Goal: Task Accomplishment & Management: Use online tool/utility

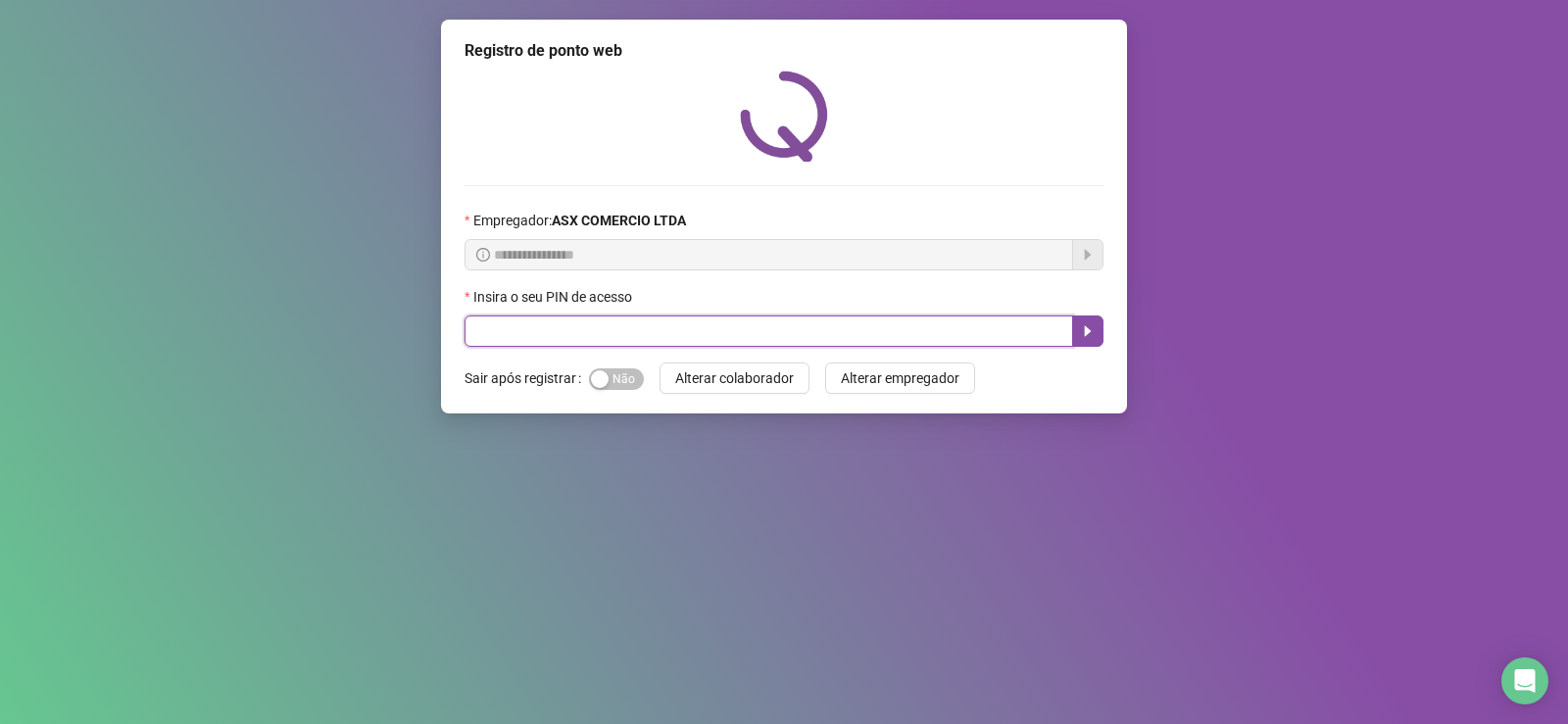
click at [599, 329] on input "text" at bounding box center [769, 331] width 609 height 32
type input "*****"
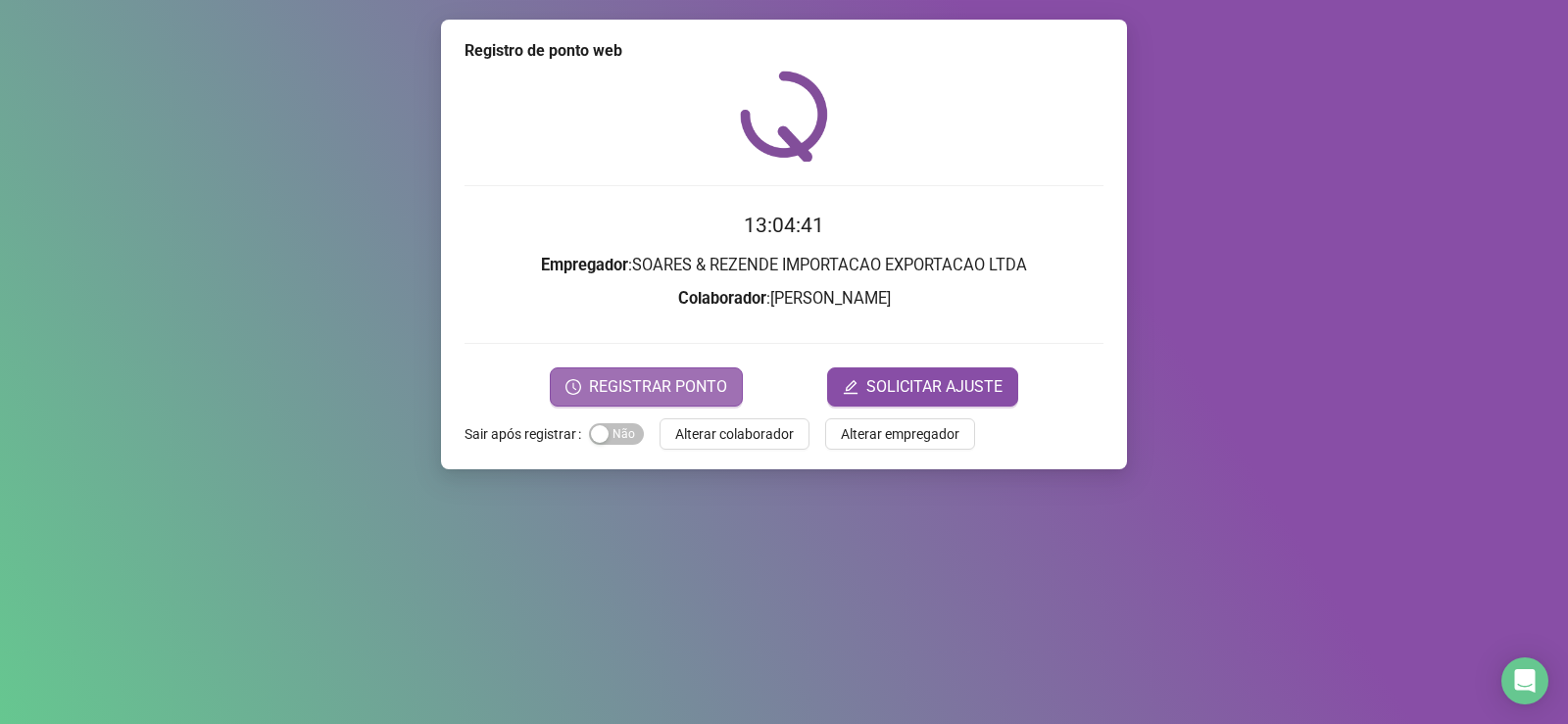
click at [668, 400] on button "REGISTRAR PONTO" at bounding box center [646, 387] width 193 height 39
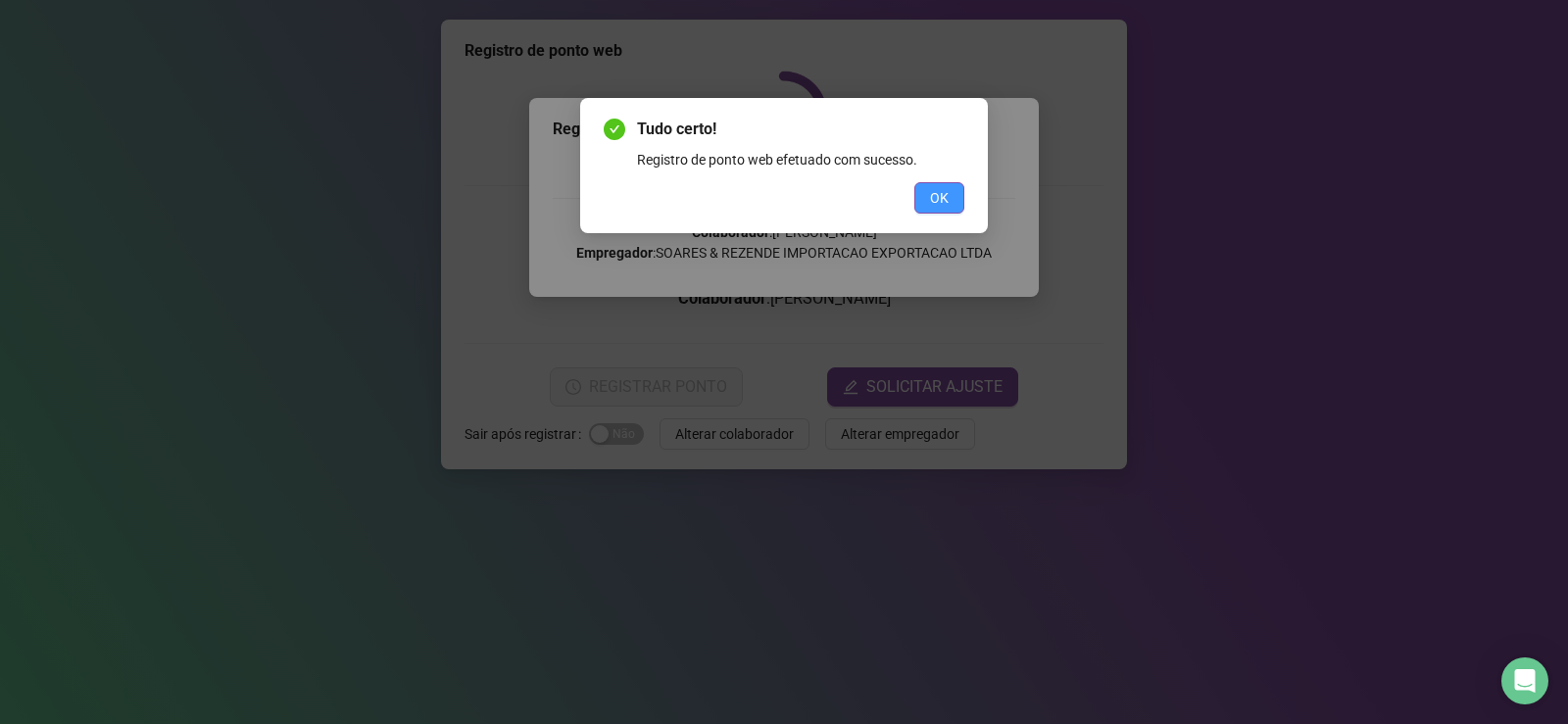
click at [950, 190] on button "OK" at bounding box center [940, 198] width 50 height 32
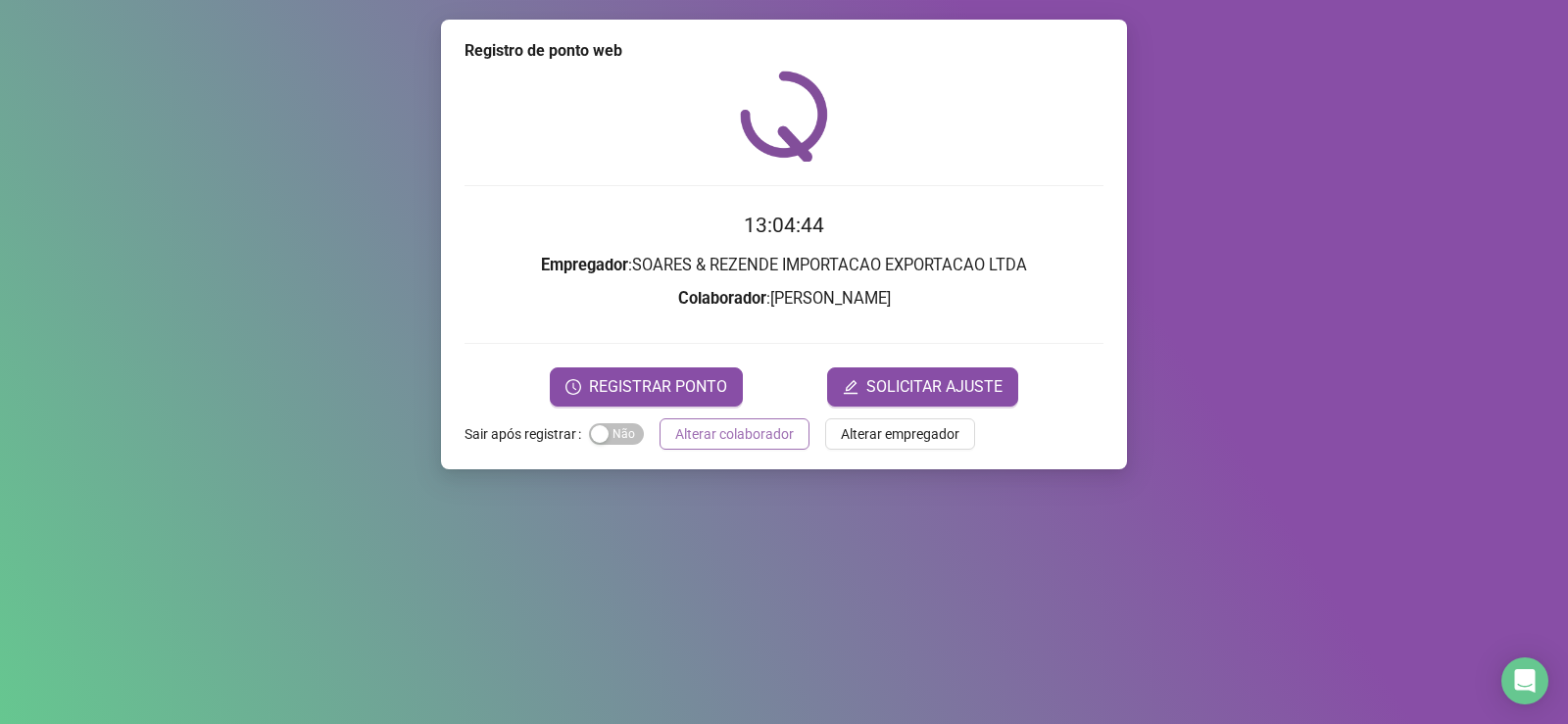
click at [712, 431] on span "Alterar colaborador" at bounding box center [735, 434] width 118 height 22
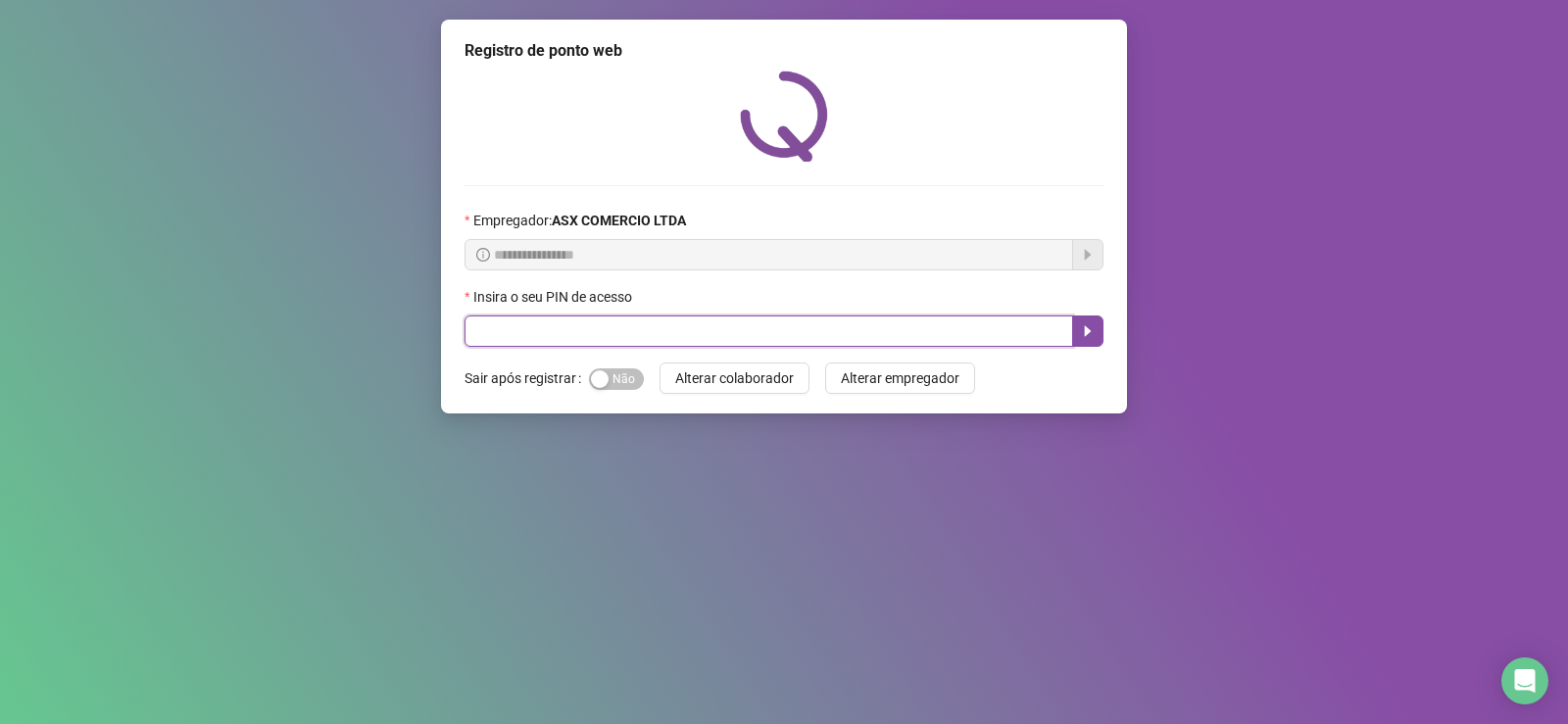
click at [856, 336] on input "text" at bounding box center [769, 331] width 609 height 32
type input "*"
type input "*****"
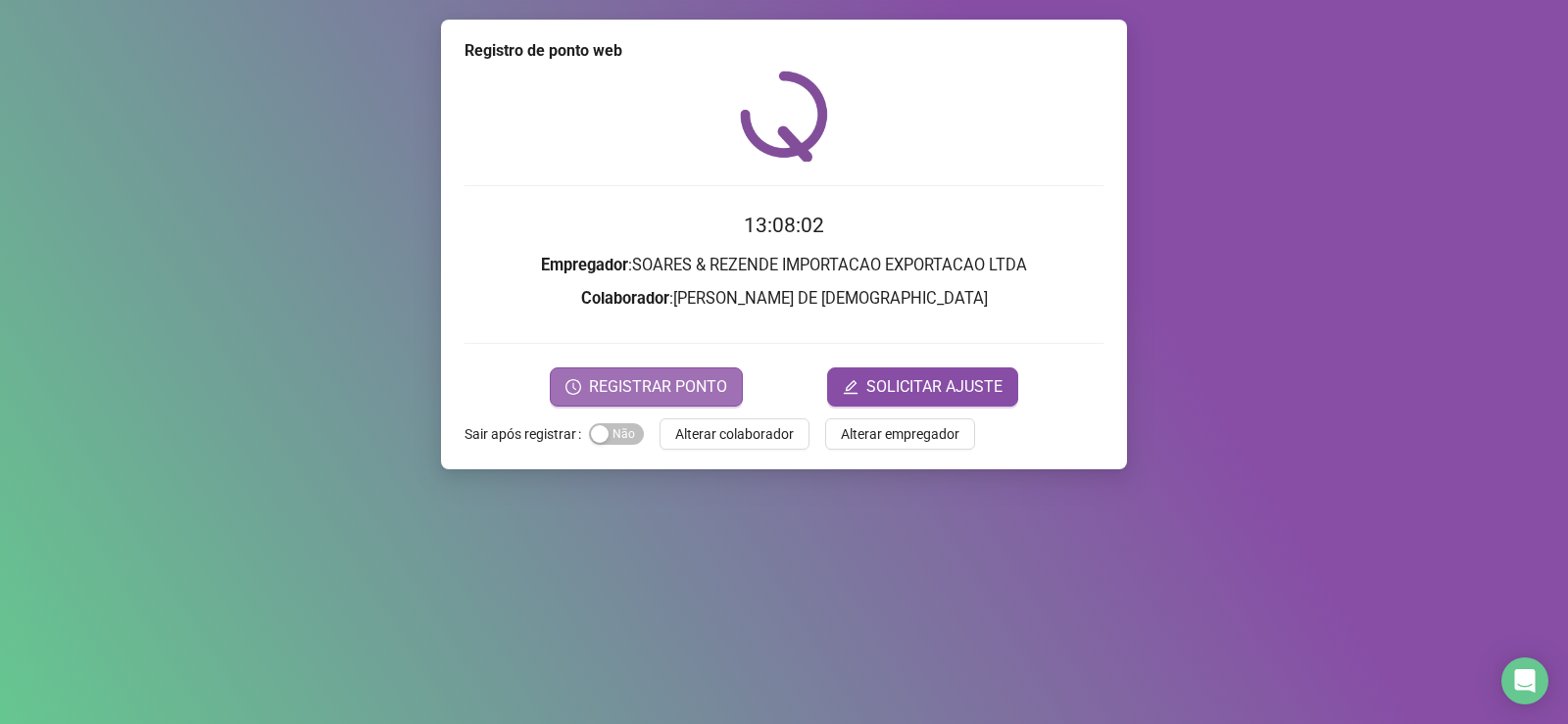
click at [688, 392] on span "REGISTRAR PONTO" at bounding box center [658, 387] width 138 height 24
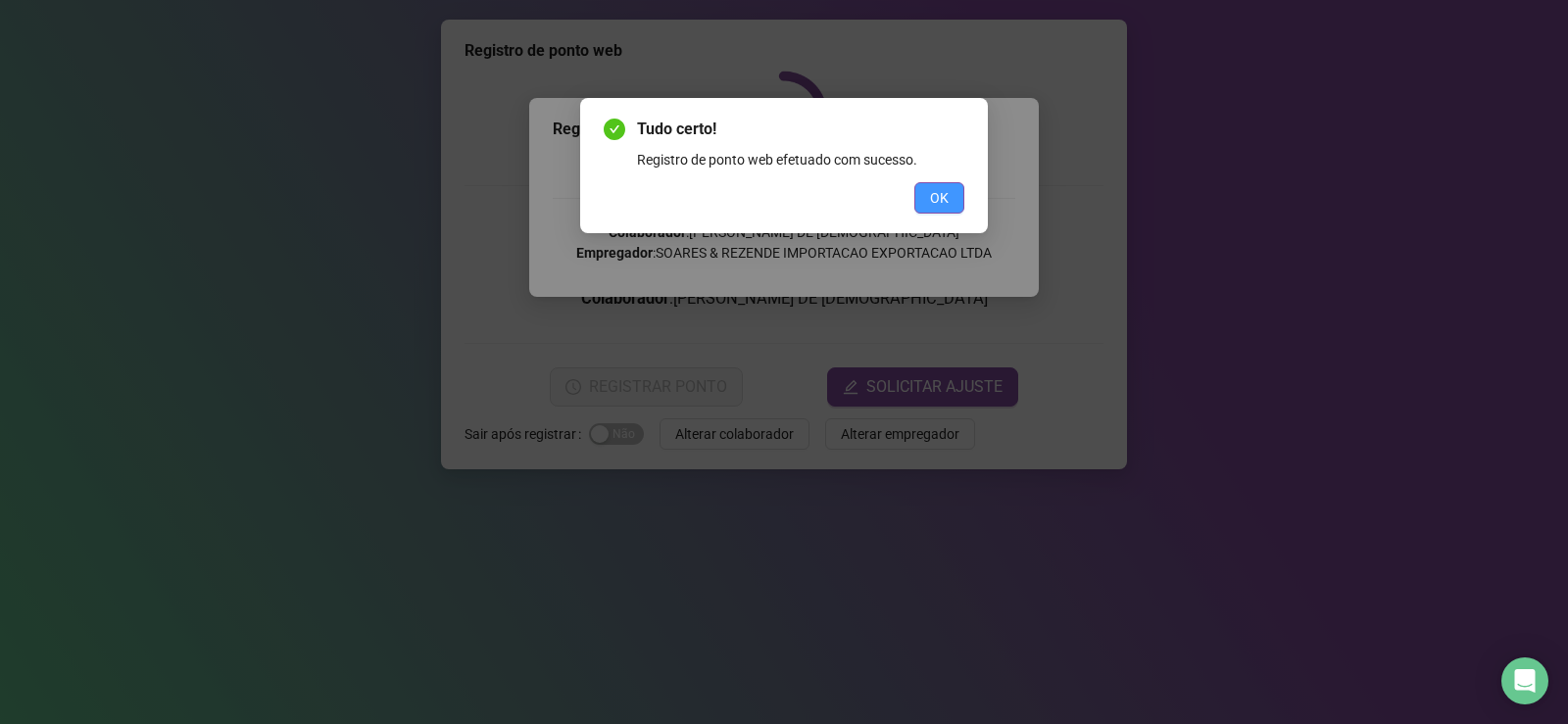
click at [926, 205] on button "OK" at bounding box center [940, 198] width 50 height 32
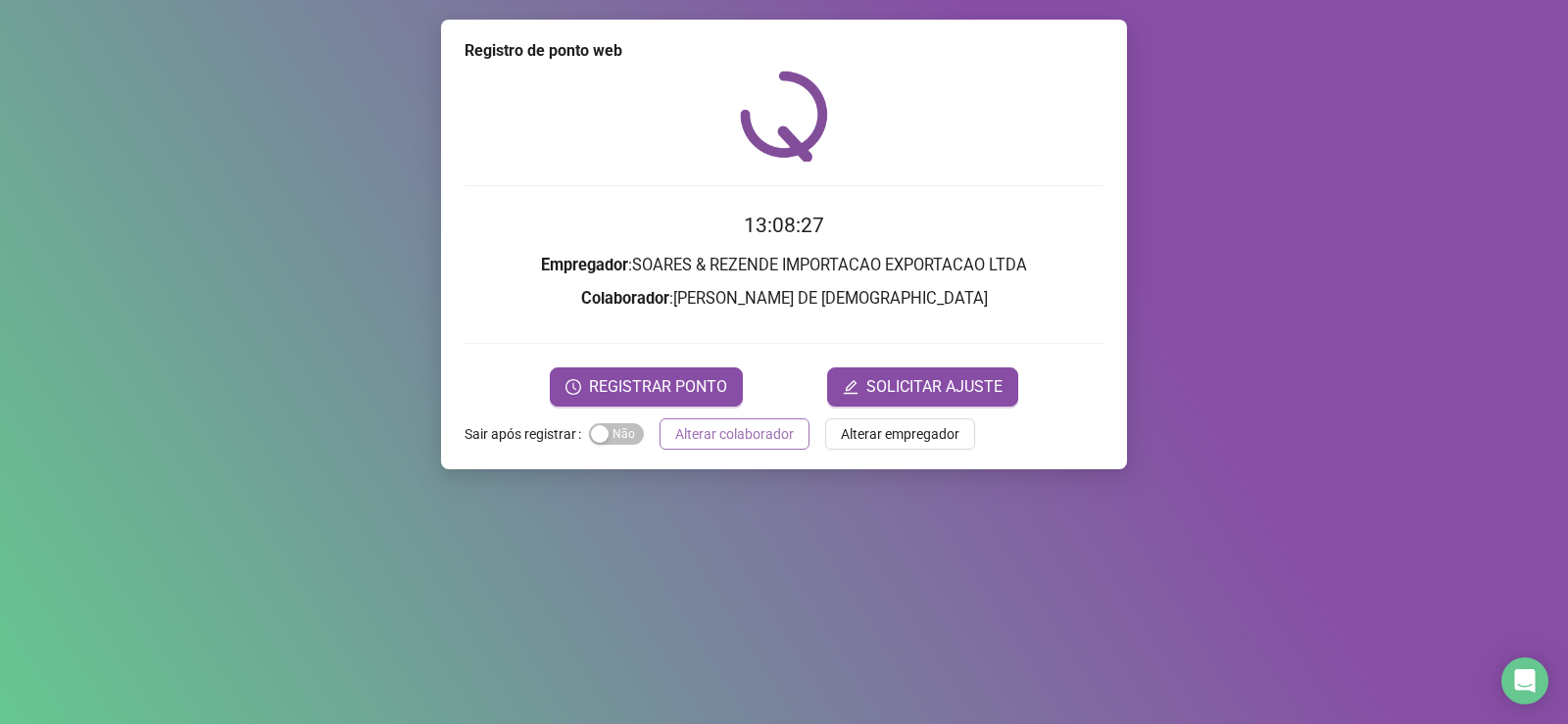
click at [754, 444] on span "Alterar colaborador" at bounding box center [735, 434] width 118 height 22
